Goal: Navigation & Orientation: Understand site structure

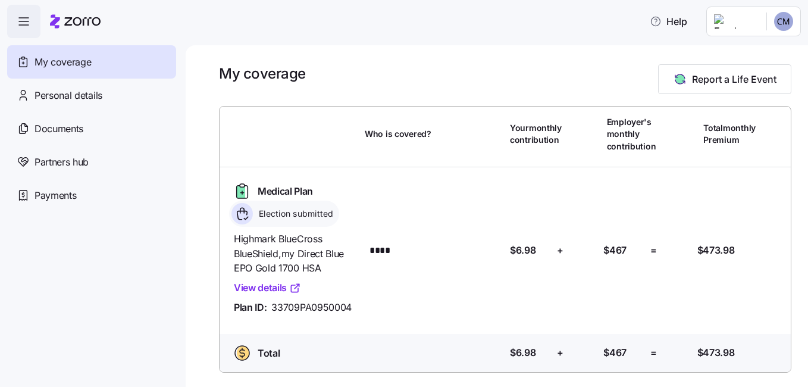
click at [252, 287] on link "View details" at bounding box center [267, 287] width 67 height 15
click at [66, 99] on span "Personal details" at bounding box center [68, 95] width 68 height 15
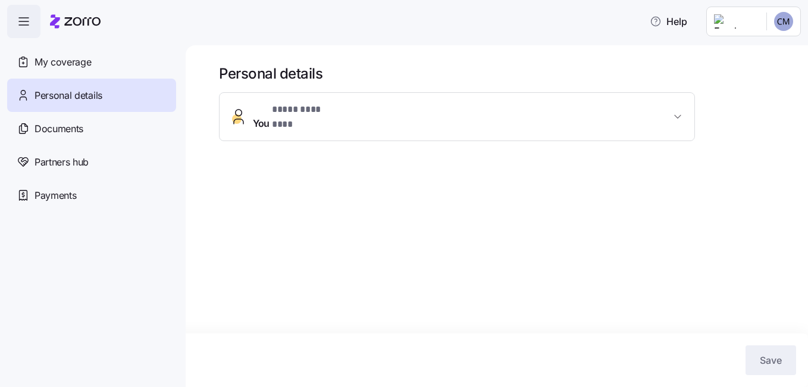
click at [336, 116] on span "* **** ******** *" at bounding box center [307, 109] width 70 height 15
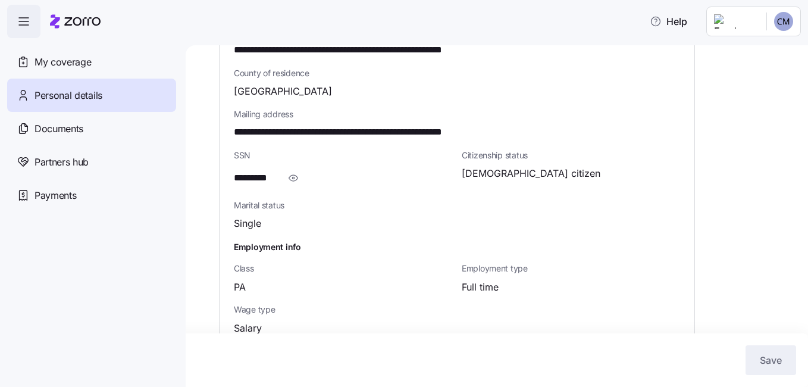
scroll to position [413, 0]
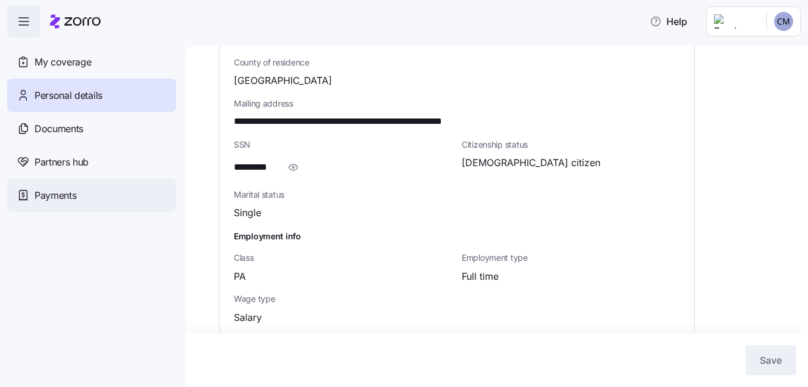
click at [67, 187] on div "Payments" at bounding box center [91, 194] width 169 height 33
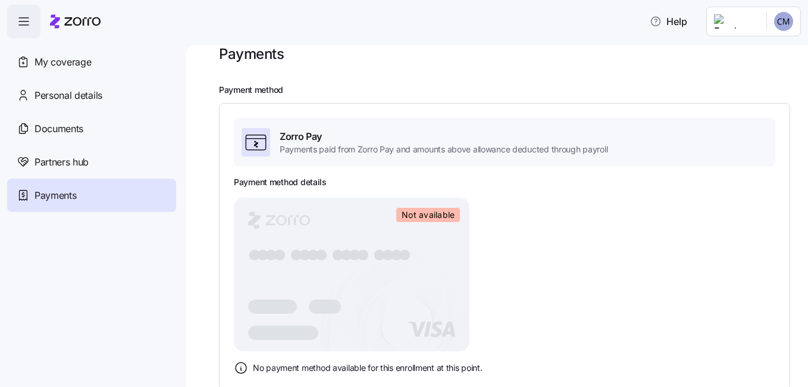
scroll to position [37, 0]
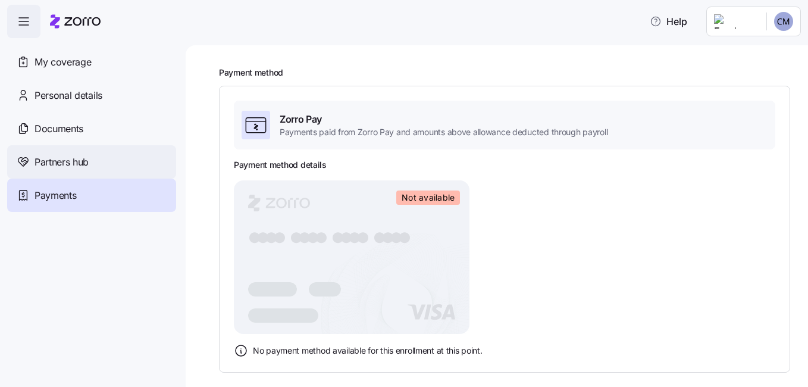
click at [68, 157] on span "Partners hub" at bounding box center [61, 162] width 54 height 15
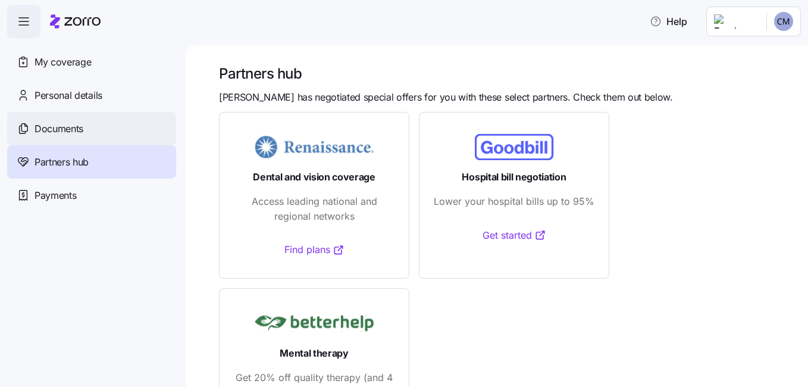
click at [88, 125] on div "Documents" at bounding box center [91, 128] width 169 height 33
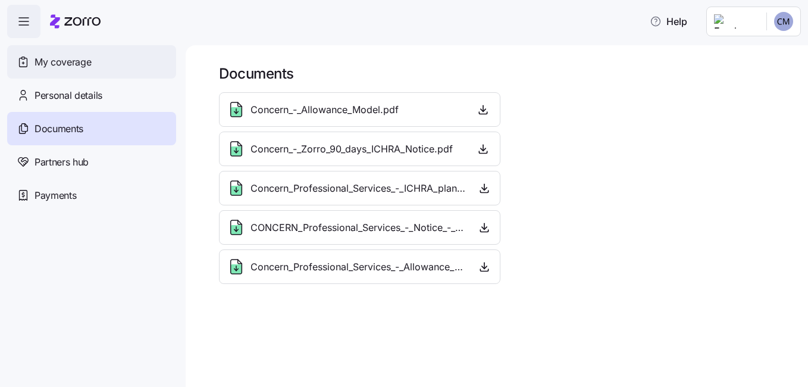
click at [58, 56] on span "My coverage" at bounding box center [62, 62] width 56 height 15
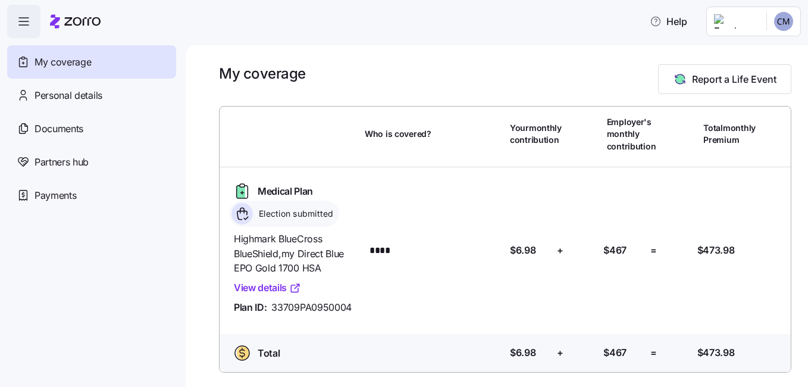
click at [254, 291] on link "View details" at bounding box center [267, 287] width 67 height 15
click at [26, 32] on span "button" at bounding box center [24, 21] width 32 height 32
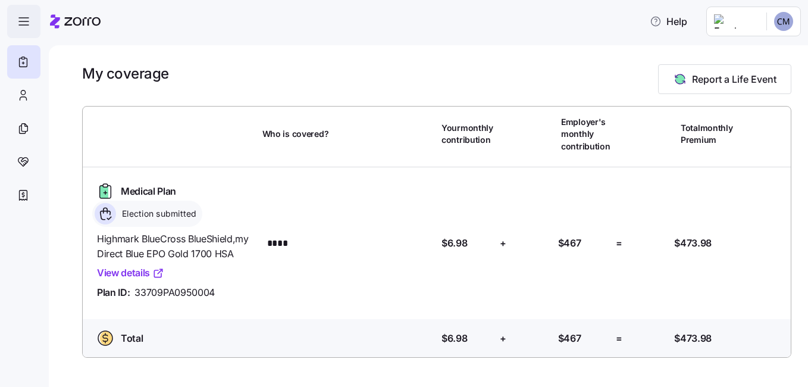
click at [26, 32] on span "button" at bounding box center [24, 21] width 32 height 32
